Goal: Information Seeking & Learning: Learn about a topic

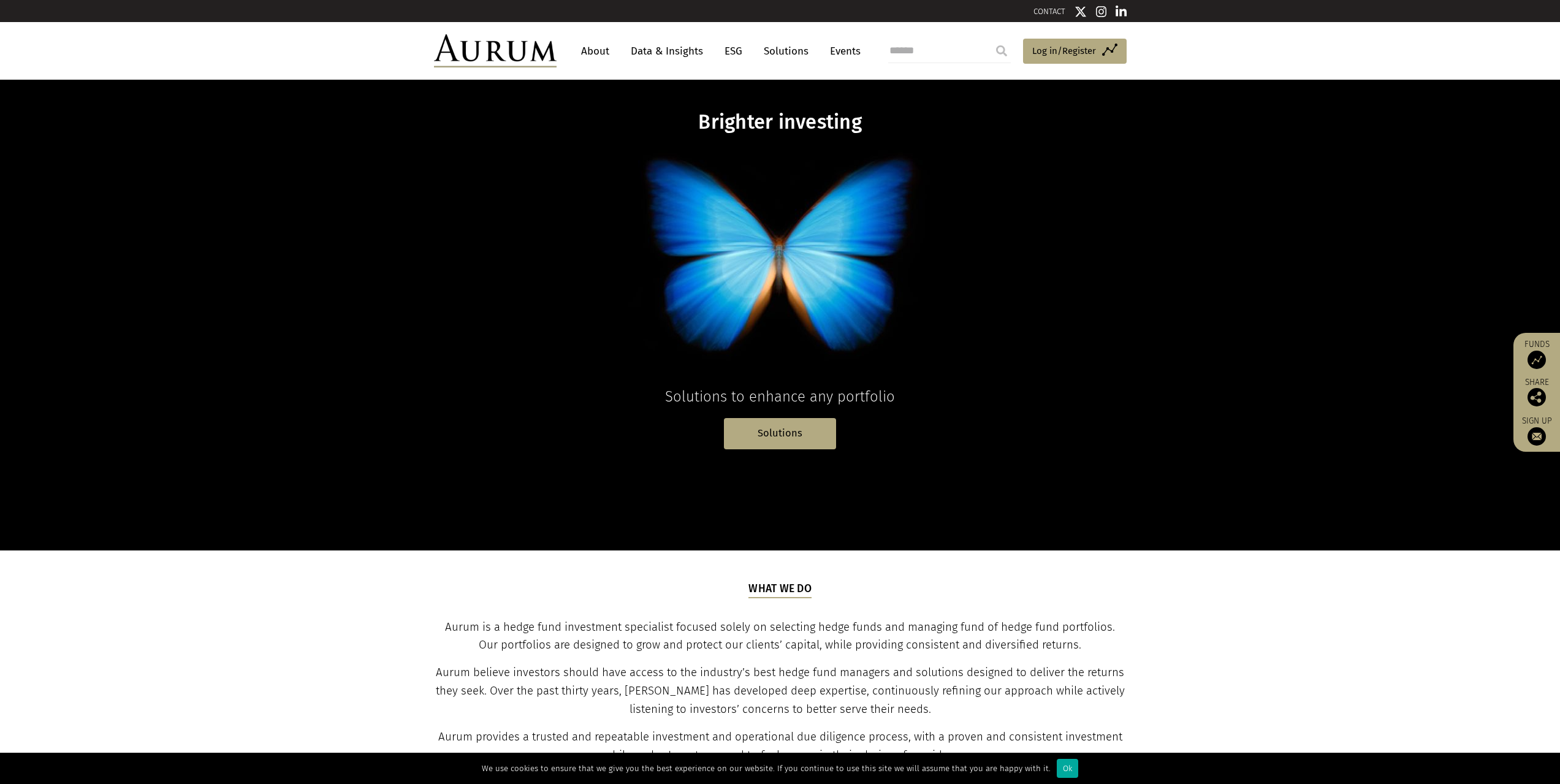
click at [662, 51] on link "Data & Insights" at bounding box center [667, 51] width 85 height 23
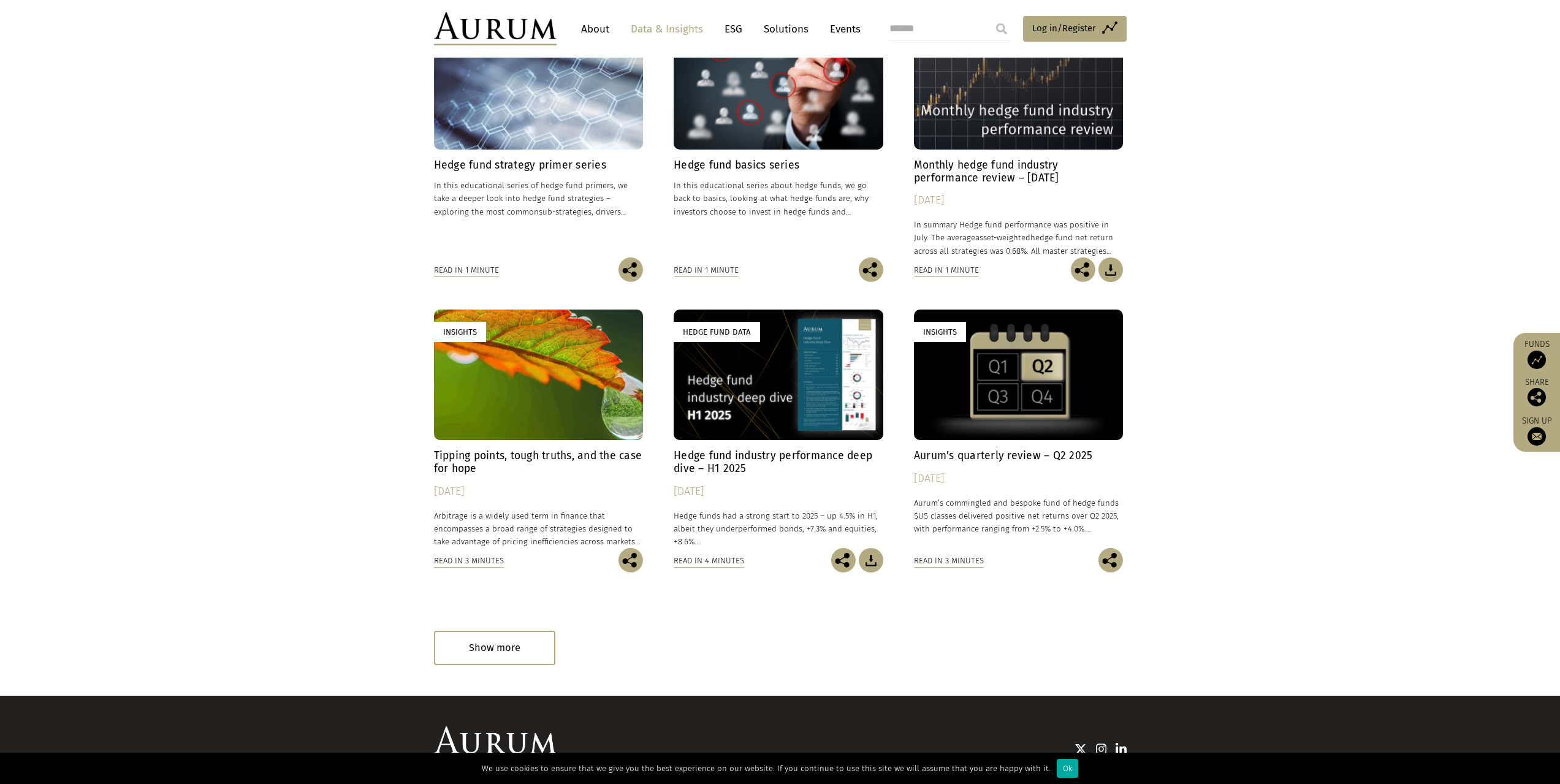
scroll to position [490, 0]
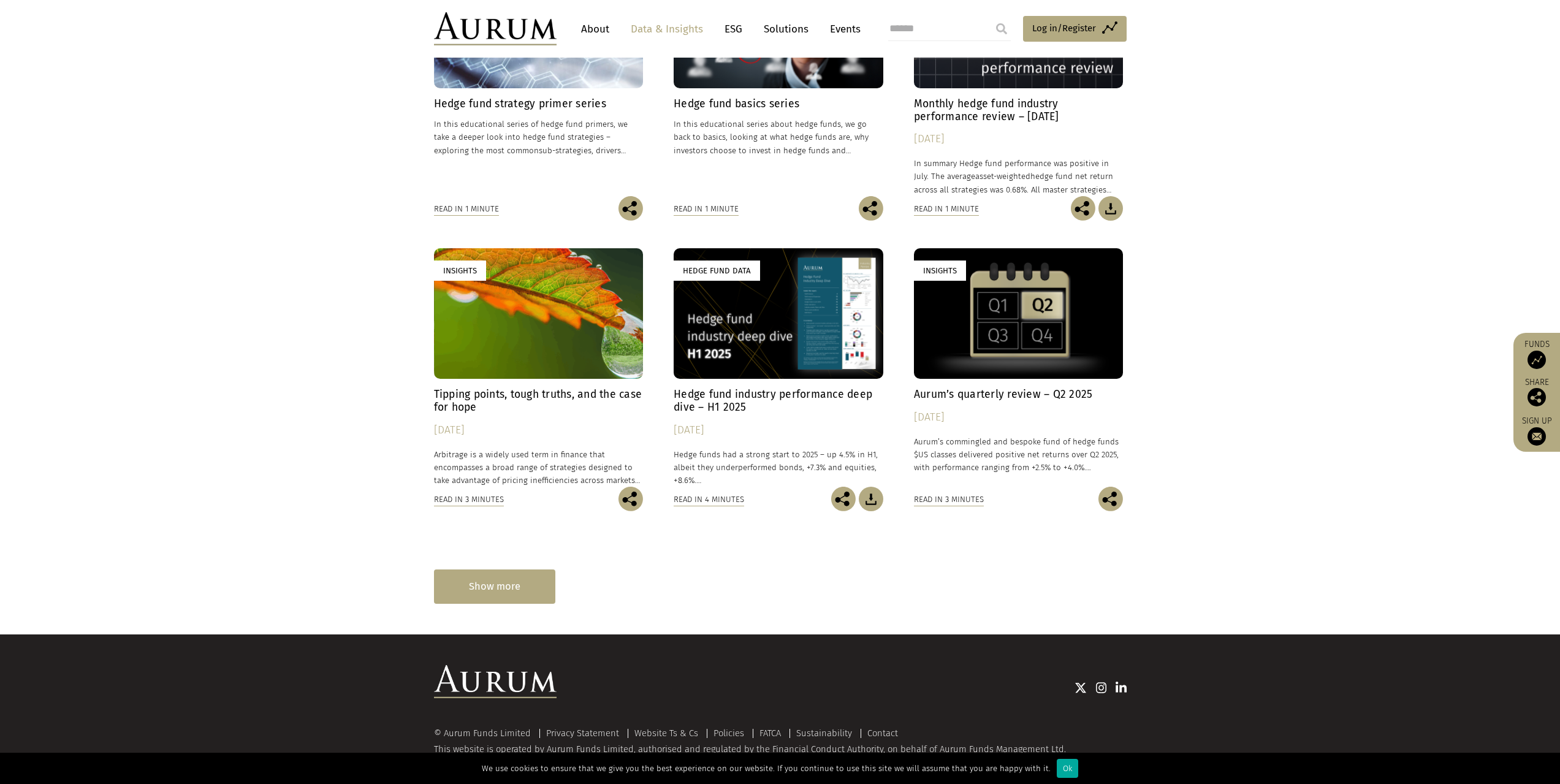
click at [510, 585] on div "Show more" at bounding box center [494, 586] width 121 height 34
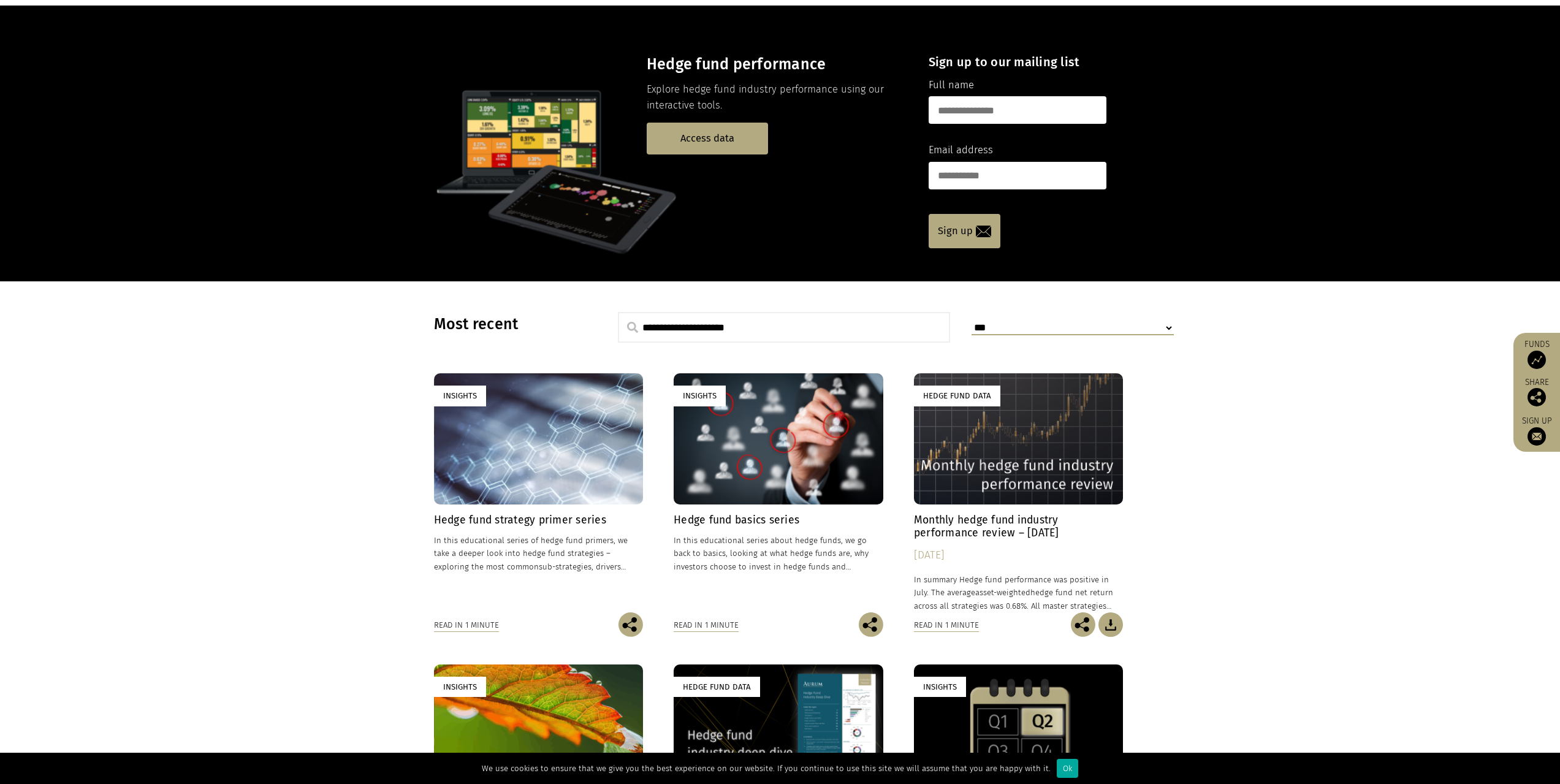
scroll to position [0, 0]
